Goal: Task Accomplishment & Management: Manage account settings

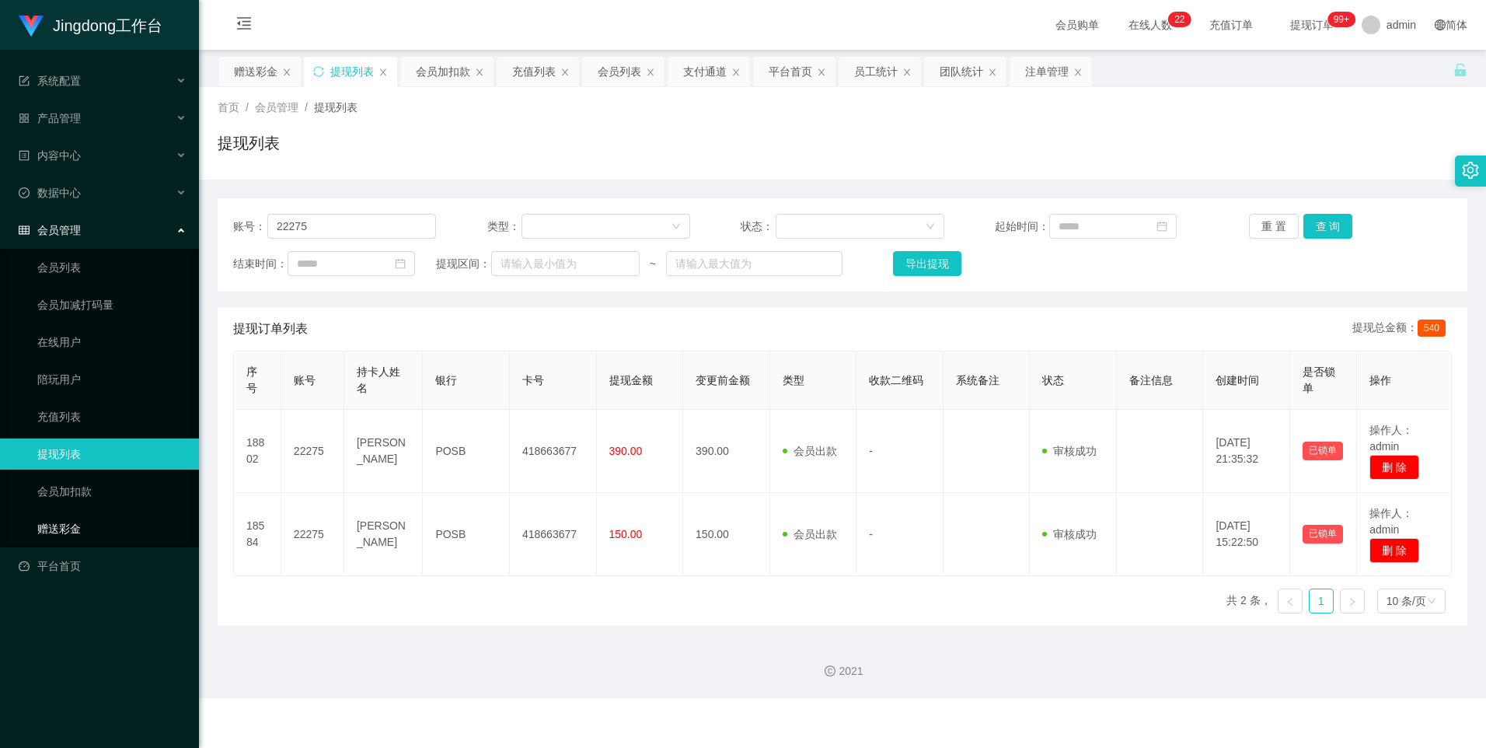
click at [72, 535] on link "赠送彩金" at bounding box center [111, 528] width 149 height 31
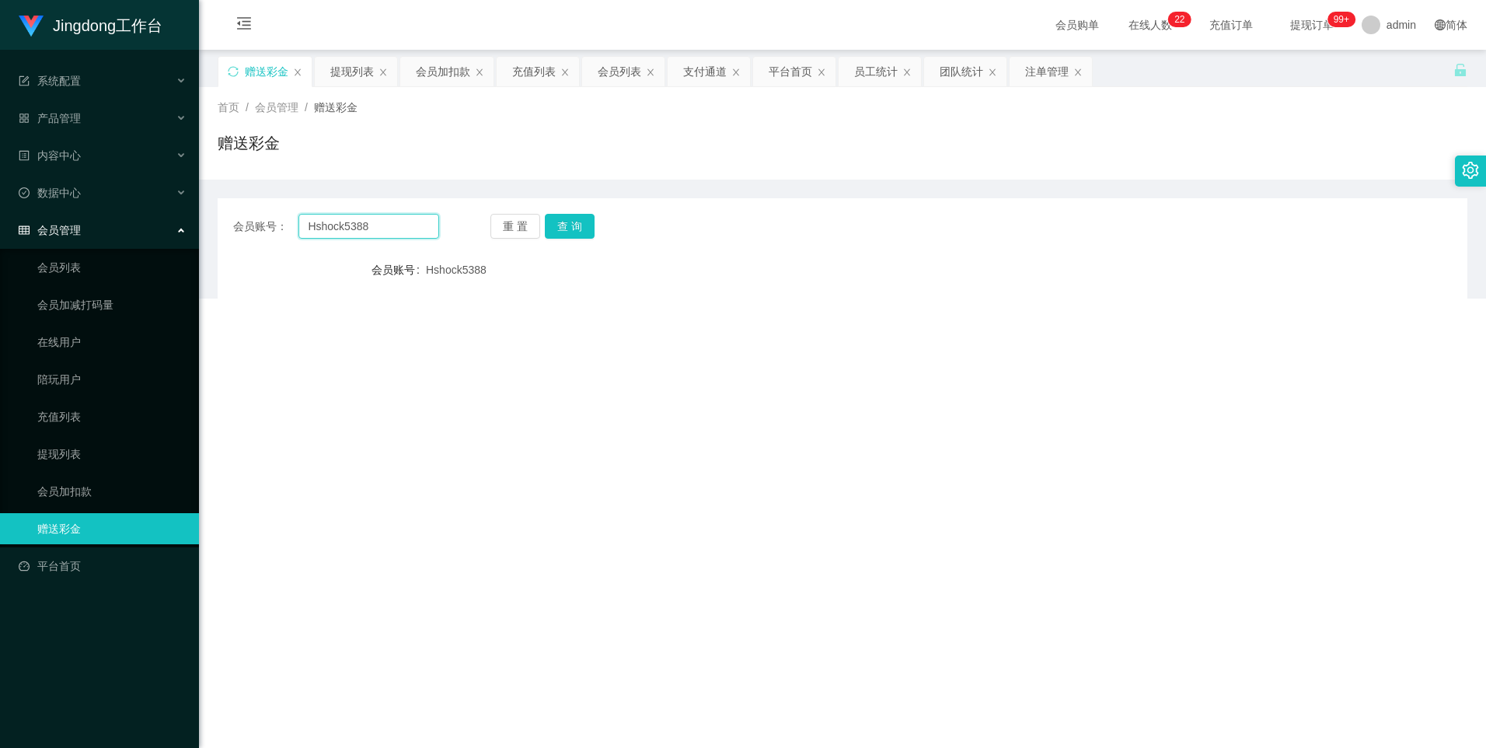
click at [354, 229] on input "Hshock5388" at bounding box center [368, 226] width 140 height 25
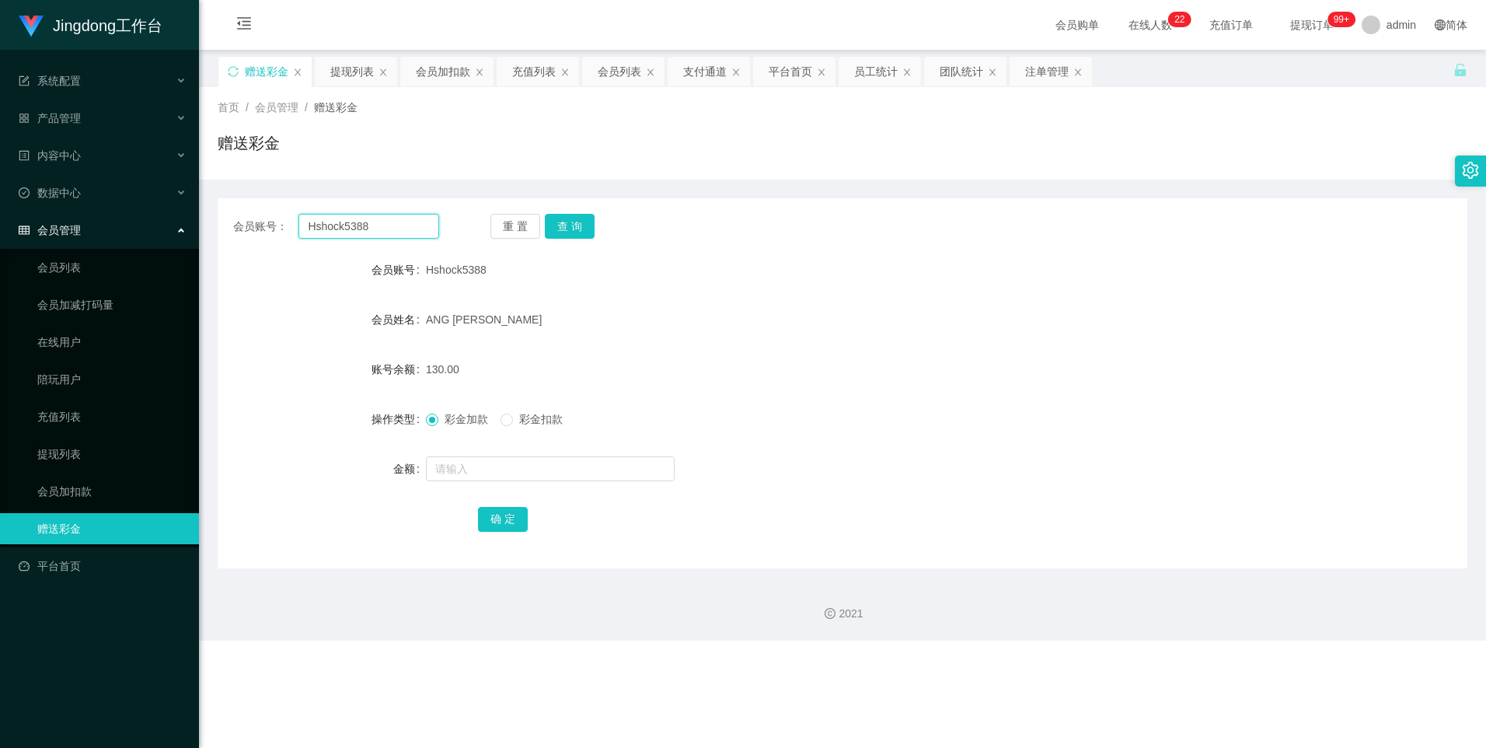
click at [354, 229] on input "Hshock5388" at bounding box center [368, 226] width 140 height 25
paste input "Ticky117"
type input "Ticky117"
click at [599, 222] on div "重 置 查 询" at bounding box center [593, 226] width 206 height 25
click at [572, 223] on button "查 询" at bounding box center [570, 226] width 50 height 25
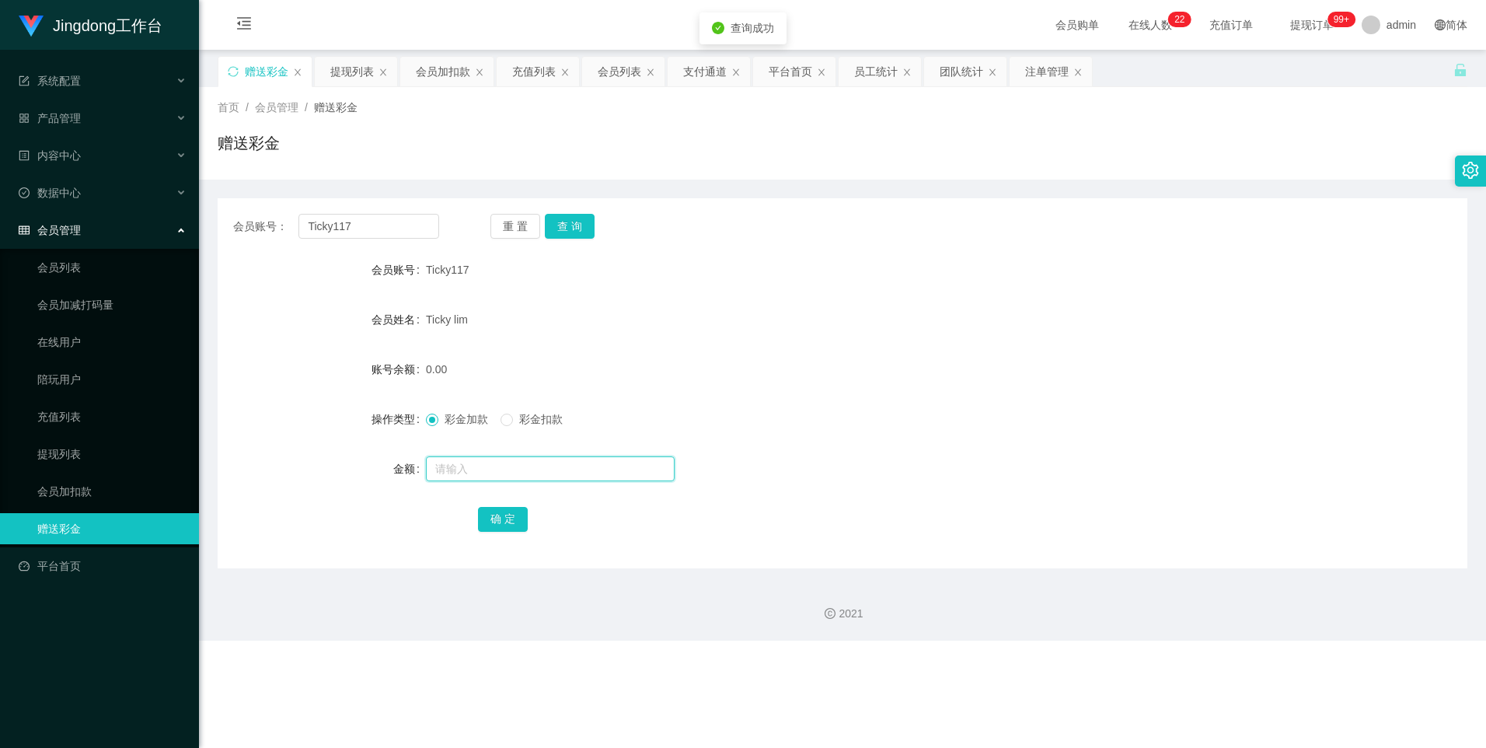
click at [454, 463] on input "text" at bounding box center [550, 468] width 249 height 25
type input "500"
drag, startPoint x: 490, startPoint y: 517, endPoint x: 499, endPoint y: 517, distance: 8.5
click at [490, 517] on button "确 定" at bounding box center [503, 519] width 50 height 25
click at [83, 266] on link "会员列表" at bounding box center [111, 267] width 149 height 31
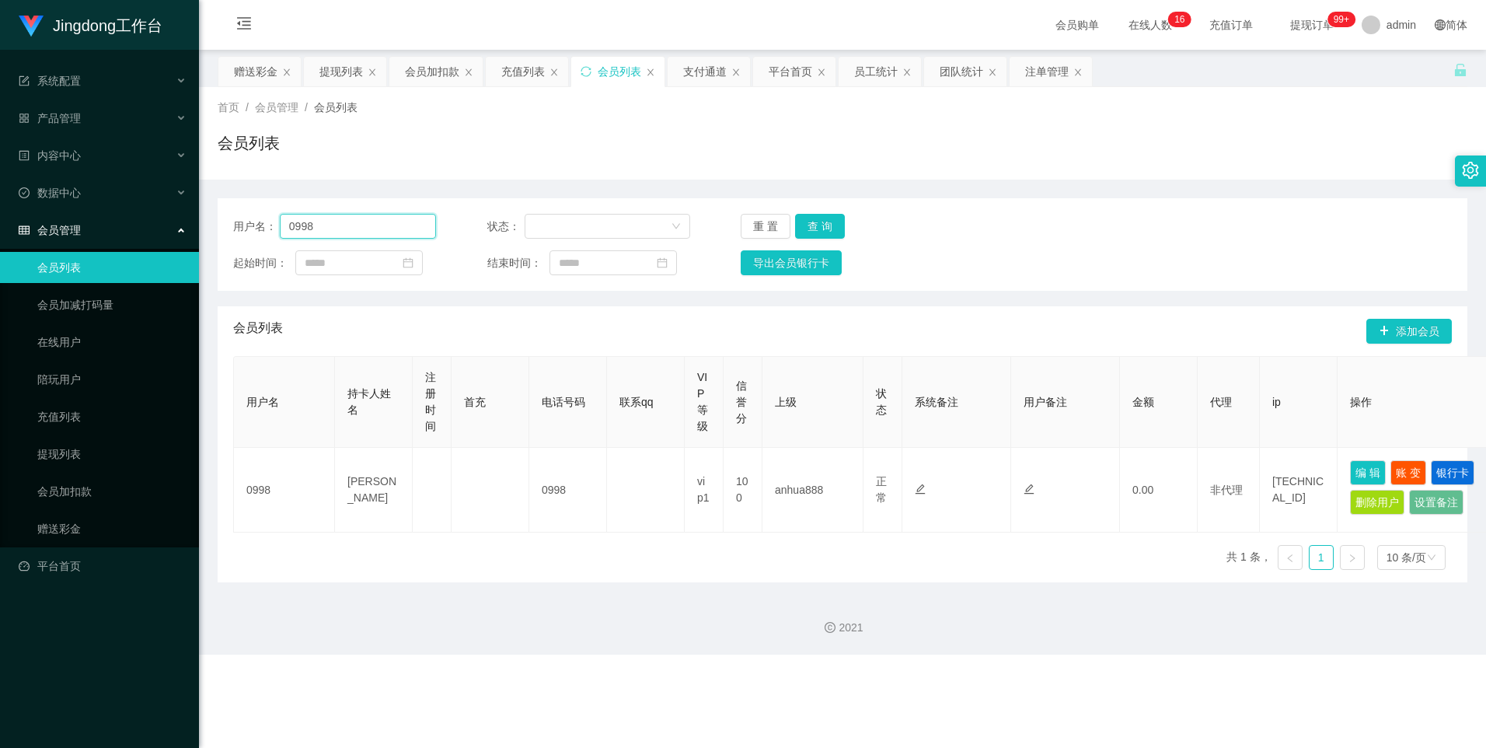
click at [325, 219] on input "0998" at bounding box center [358, 226] width 157 height 25
paste input "Ticky117"
type input "Ticky117"
click at [807, 216] on button "查 询" at bounding box center [820, 226] width 50 height 25
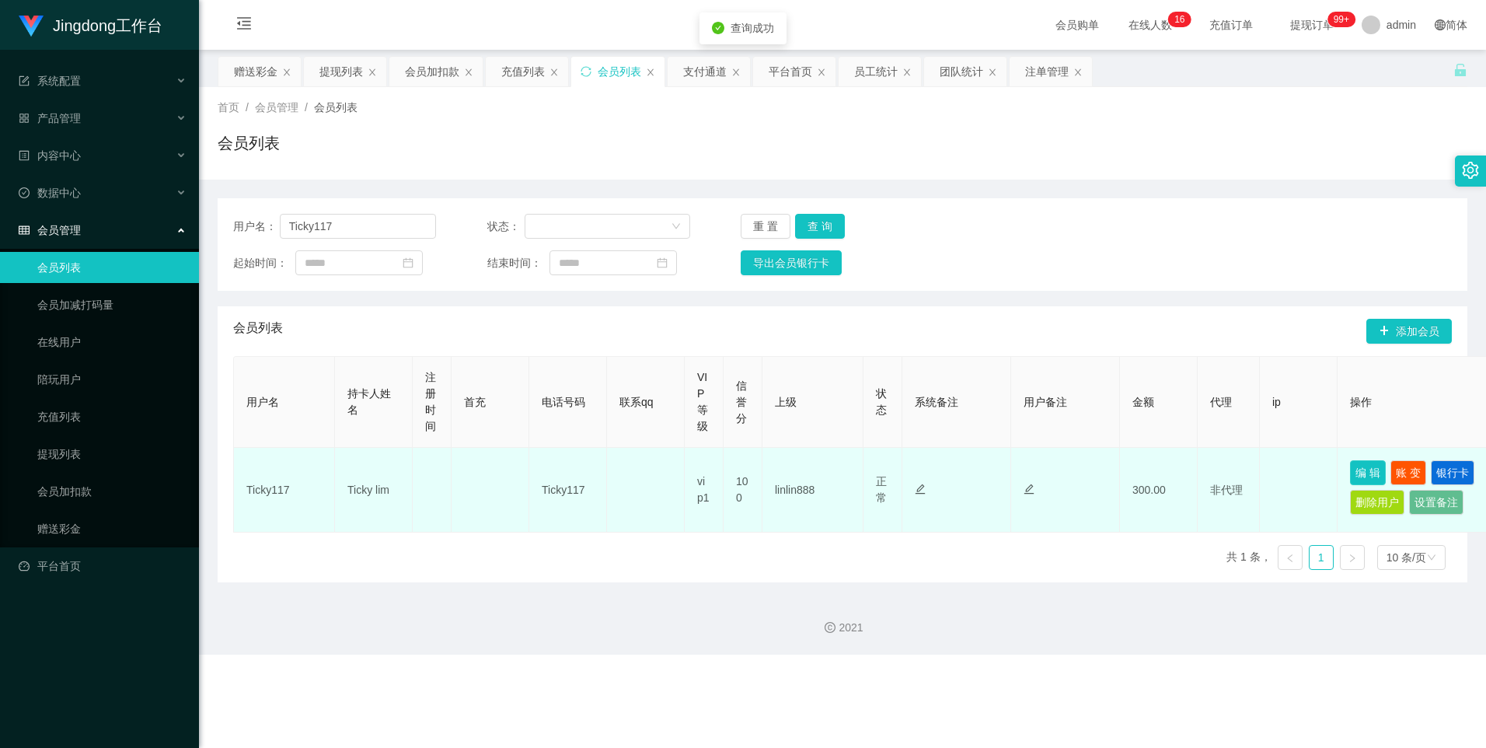
click at [1360, 467] on button "编 辑" at bounding box center [1368, 472] width 36 height 25
type input "Ticky117"
type input "Ticky lim"
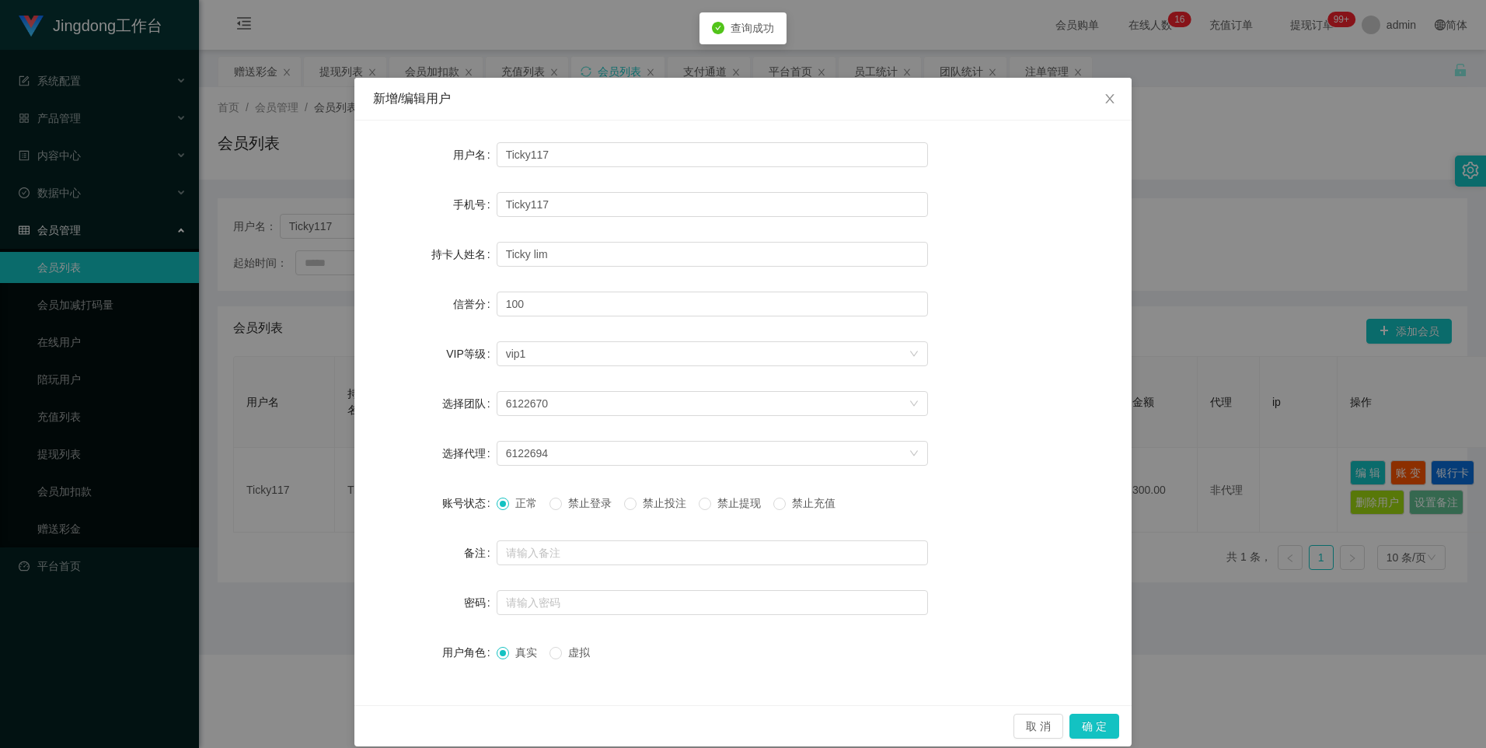
click at [717, 504] on span "禁止提现" at bounding box center [739, 503] width 56 height 12
click at [1099, 716] on button "确 定" at bounding box center [1094, 726] width 50 height 25
